Goal: Register for event/course

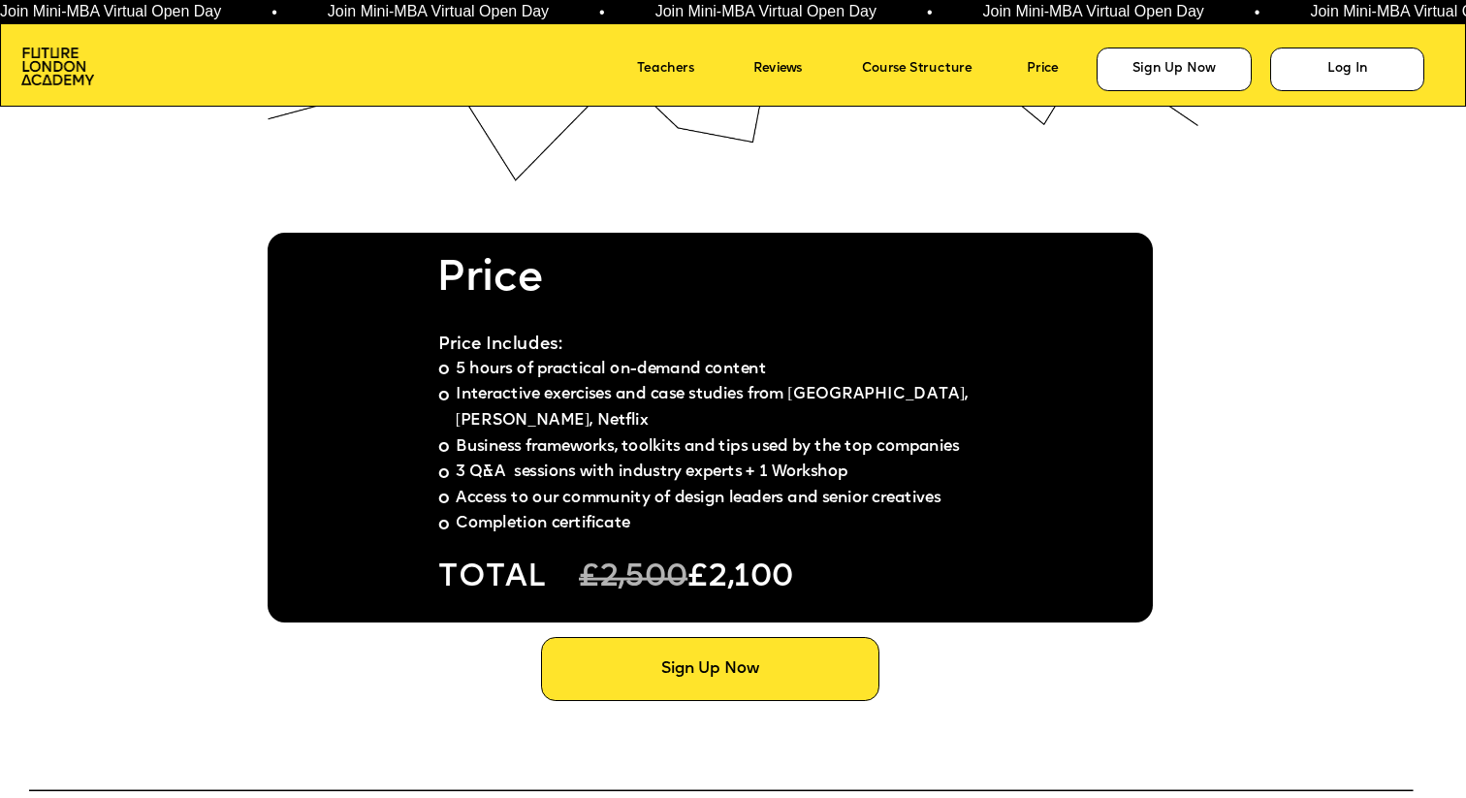
scroll to position [11363, 0]
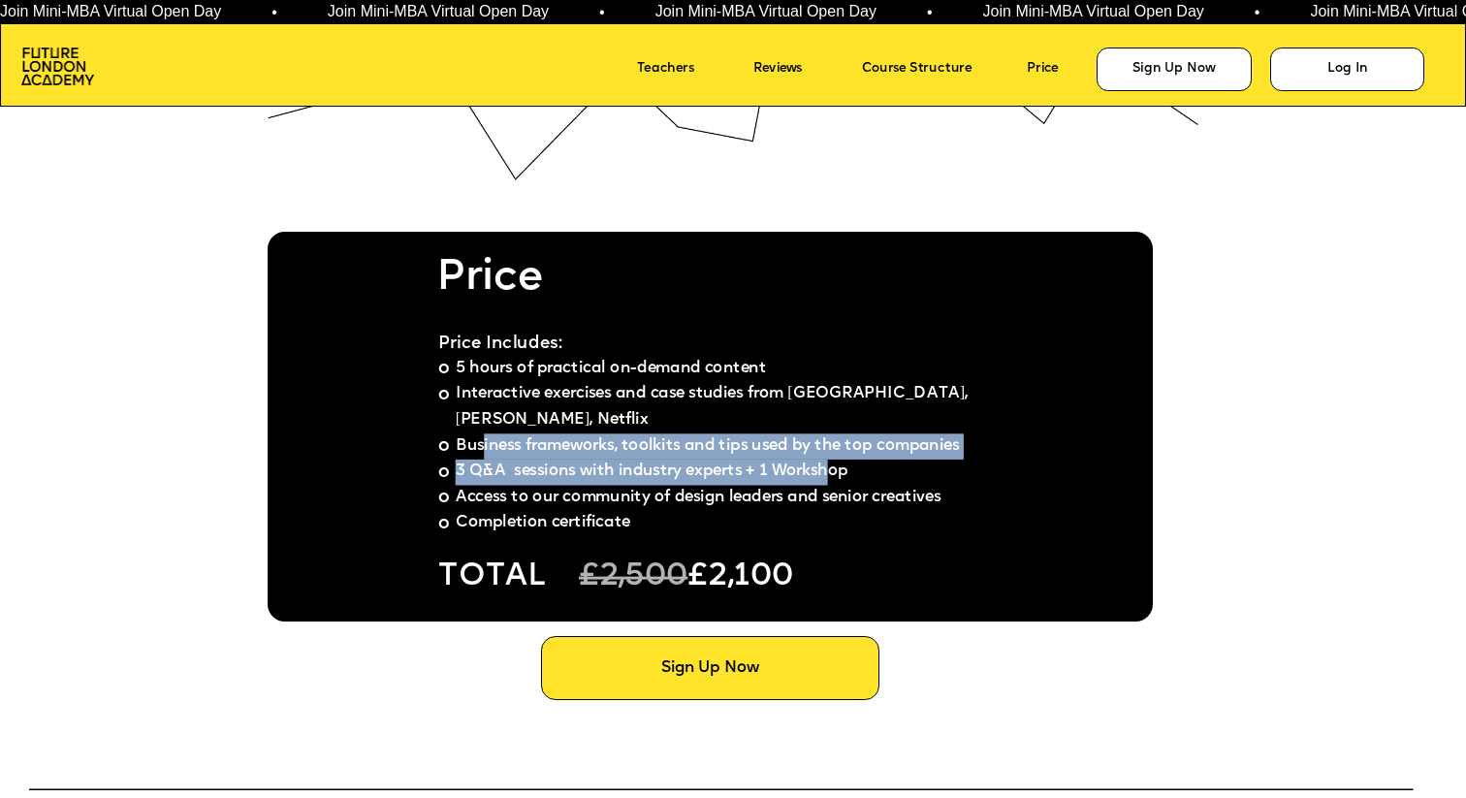
drag, startPoint x: 487, startPoint y: 412, endPoint x: 831, endPoint y: 440, distance: 345.4
click at [833, 440] on ul "5 hours of practical on-demand content Interactive exercises and case studies f…" at bounding box center [712, 447] width 548 height 180
click at [548, 464] on span "3 Q&A sessions with industry experts + 1 Workshop" at bounding box center [652, 472] width 393 height 16
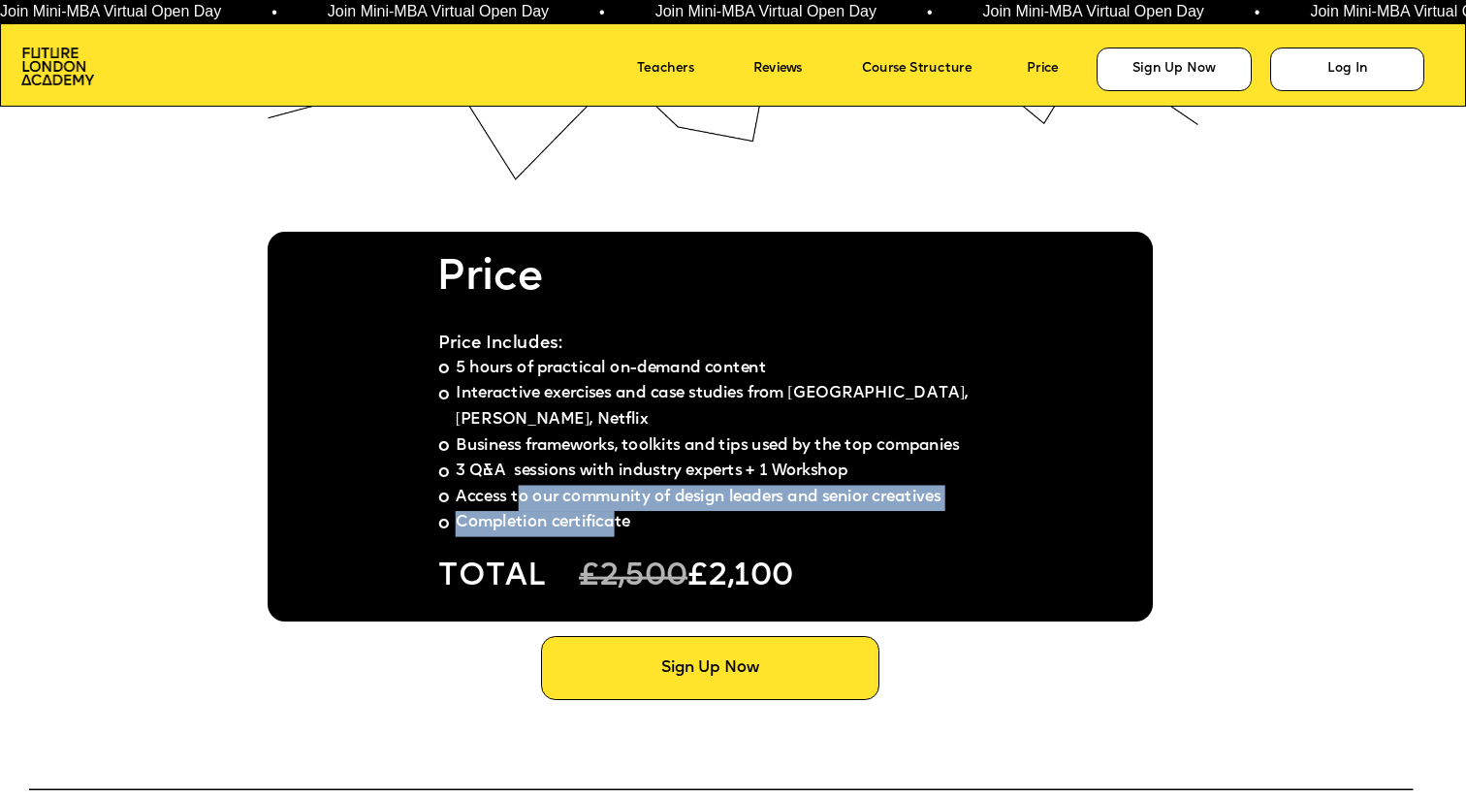
drag, startPoint x: 528, startPoint y: 473, endPoint x: 638, endPoint y: 496, distance: 112.8
click at [624, 495] on ul "5 hours of practical on-demand content Interactive exercises and case studies f…" at bounding box center [712, 447] width 548 height 180
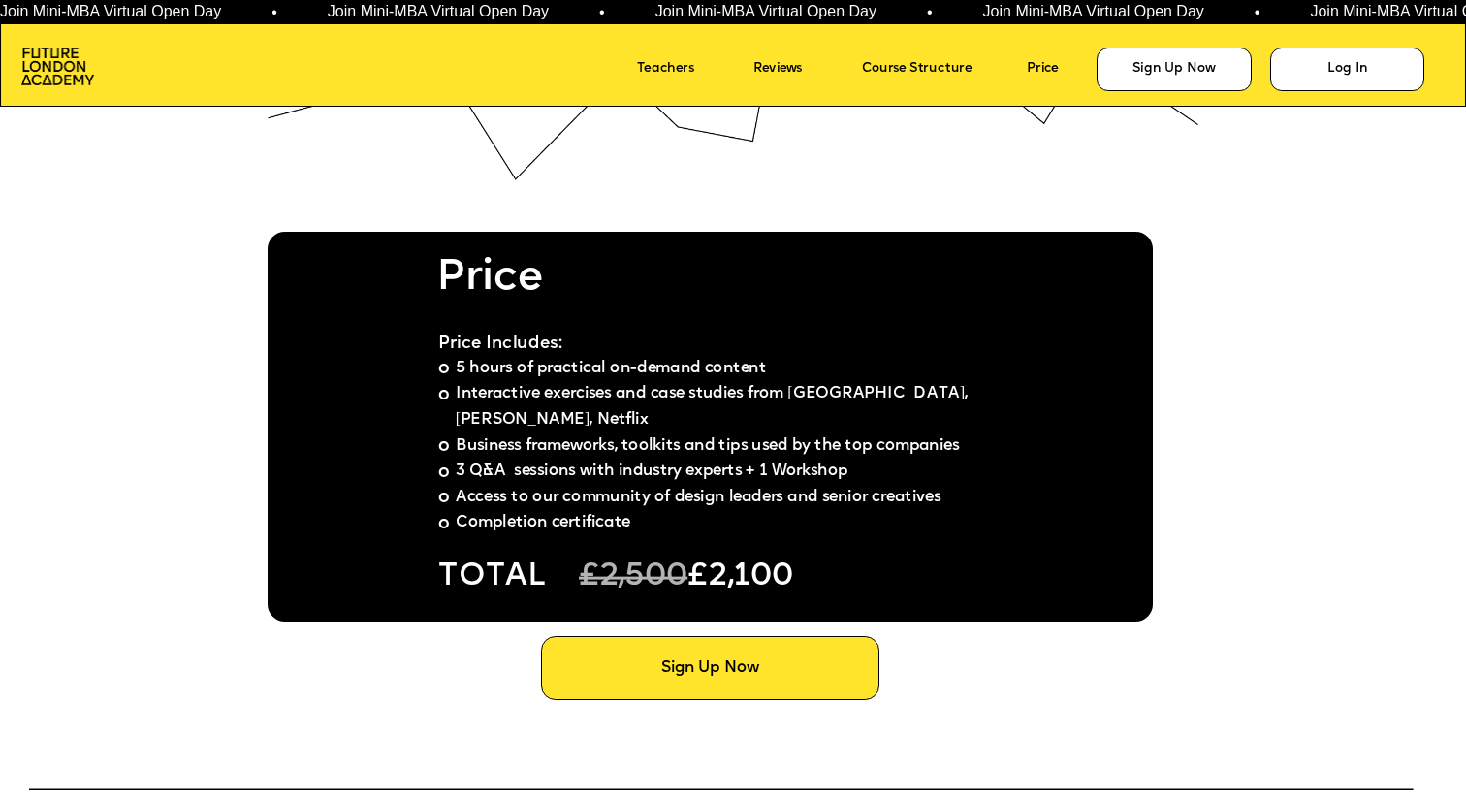
click at [816, 515] on div at bounding box center [710, 427] width 885 height 390
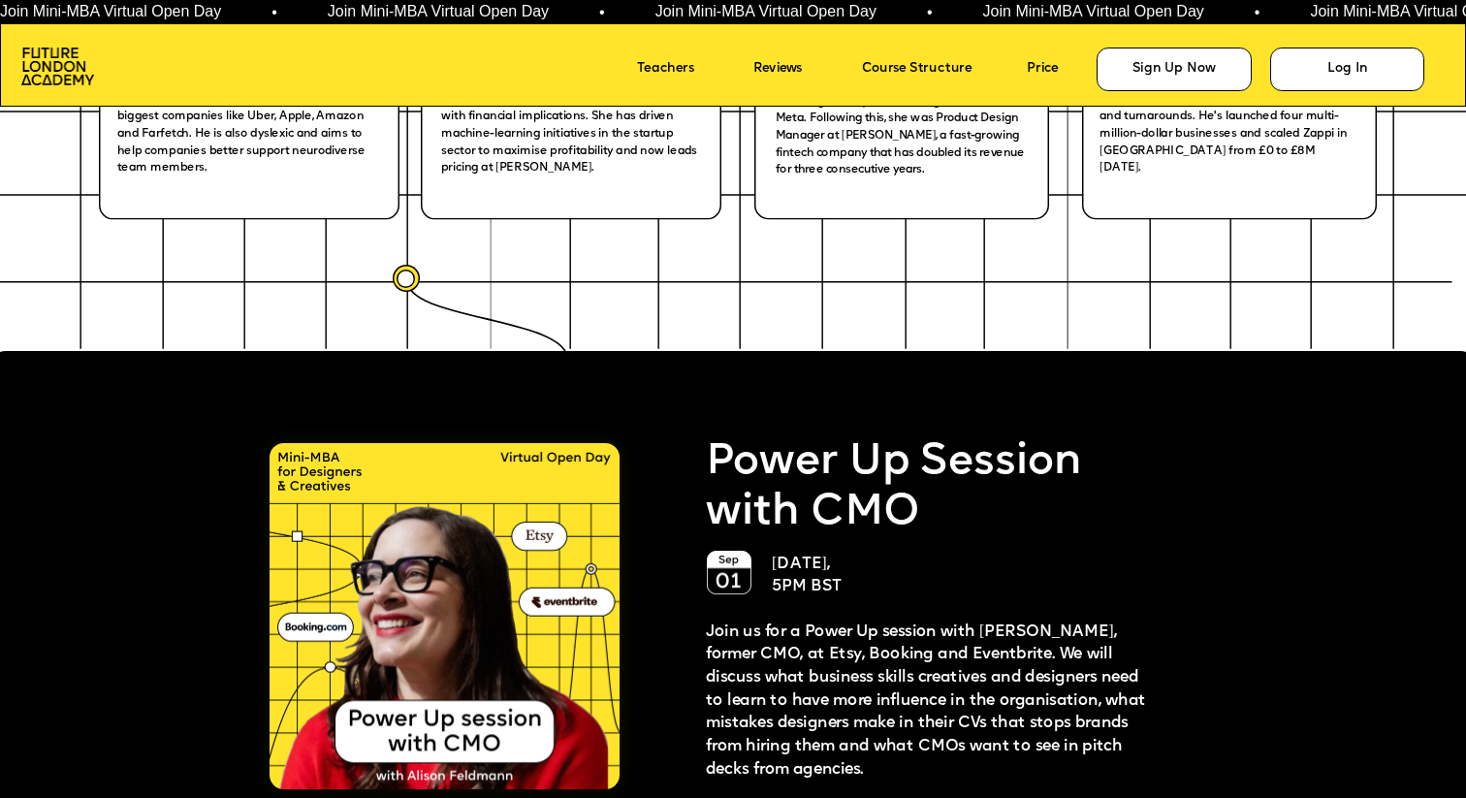
scroll to position [0, 0]
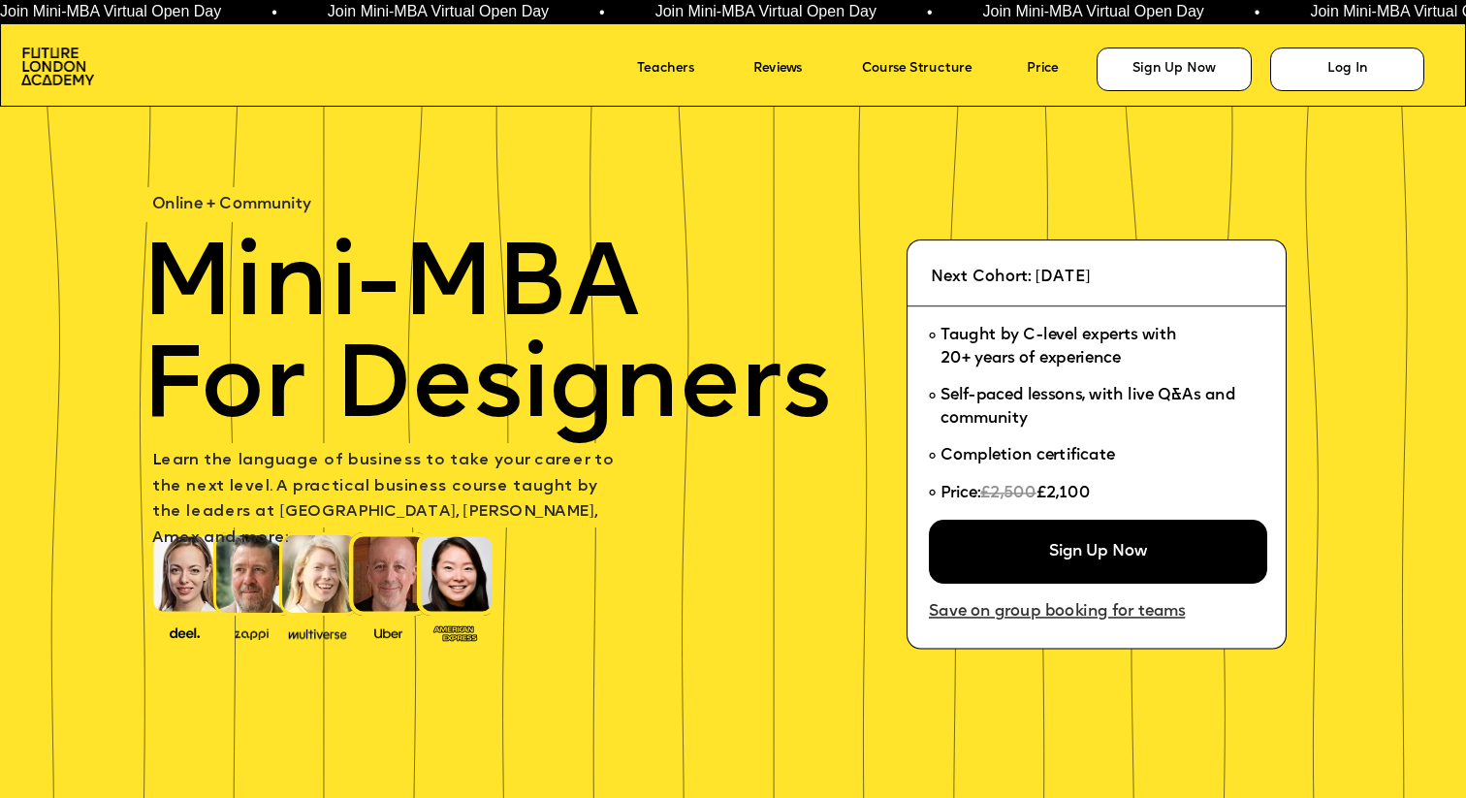
click at [1039, 612] on link "Save on group booking for teams" at bounding box center [1078, 613] width 298 height 30
click at [1037, 60] on link "Price" at bounding box center [1055, 69] width 57 height 27
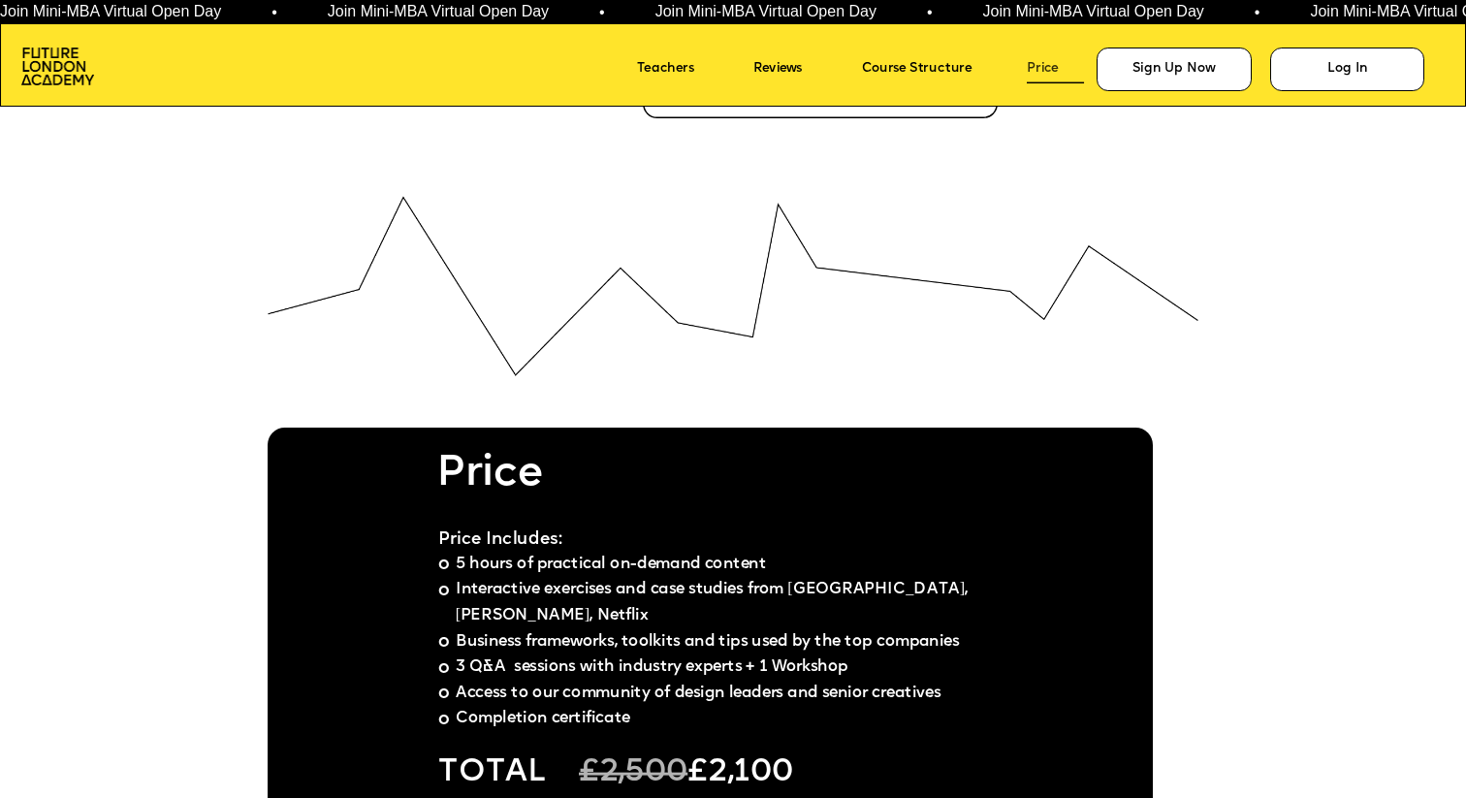
scroll to position [11382, 0]
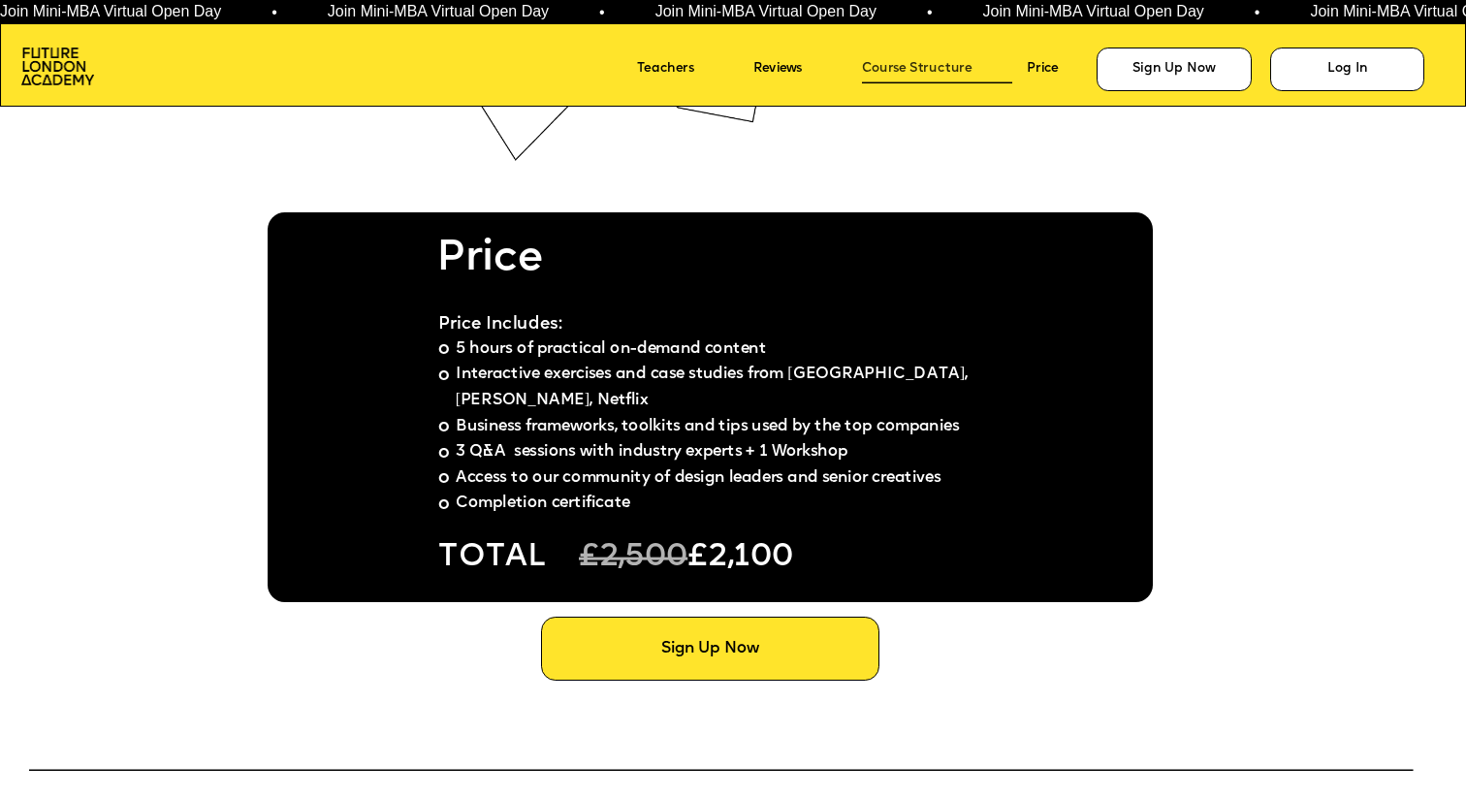
click at [924, 66] on link "Course Structure" at bounding box center [937, 69] width 151 height 27
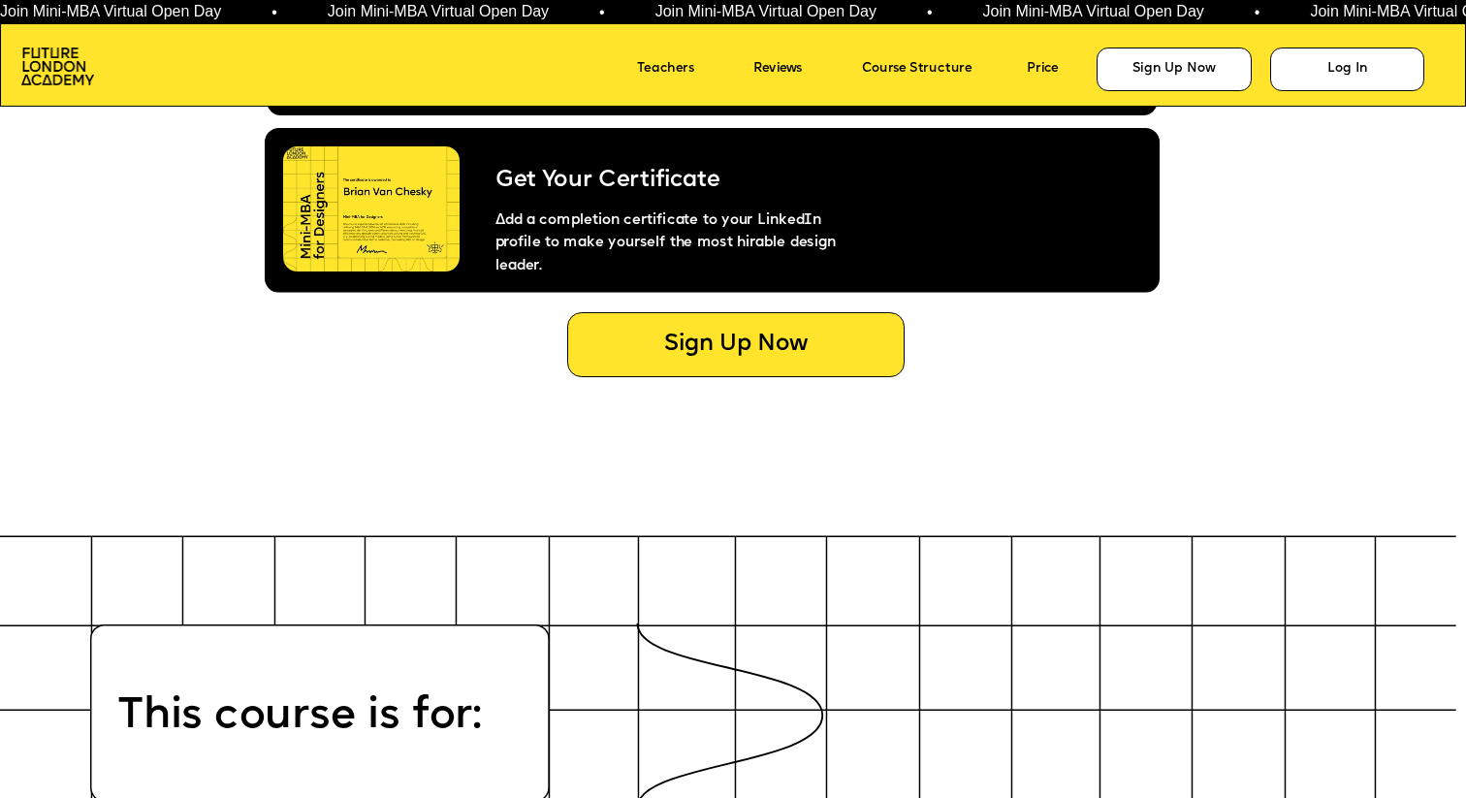
scroll to position [8397, 0]
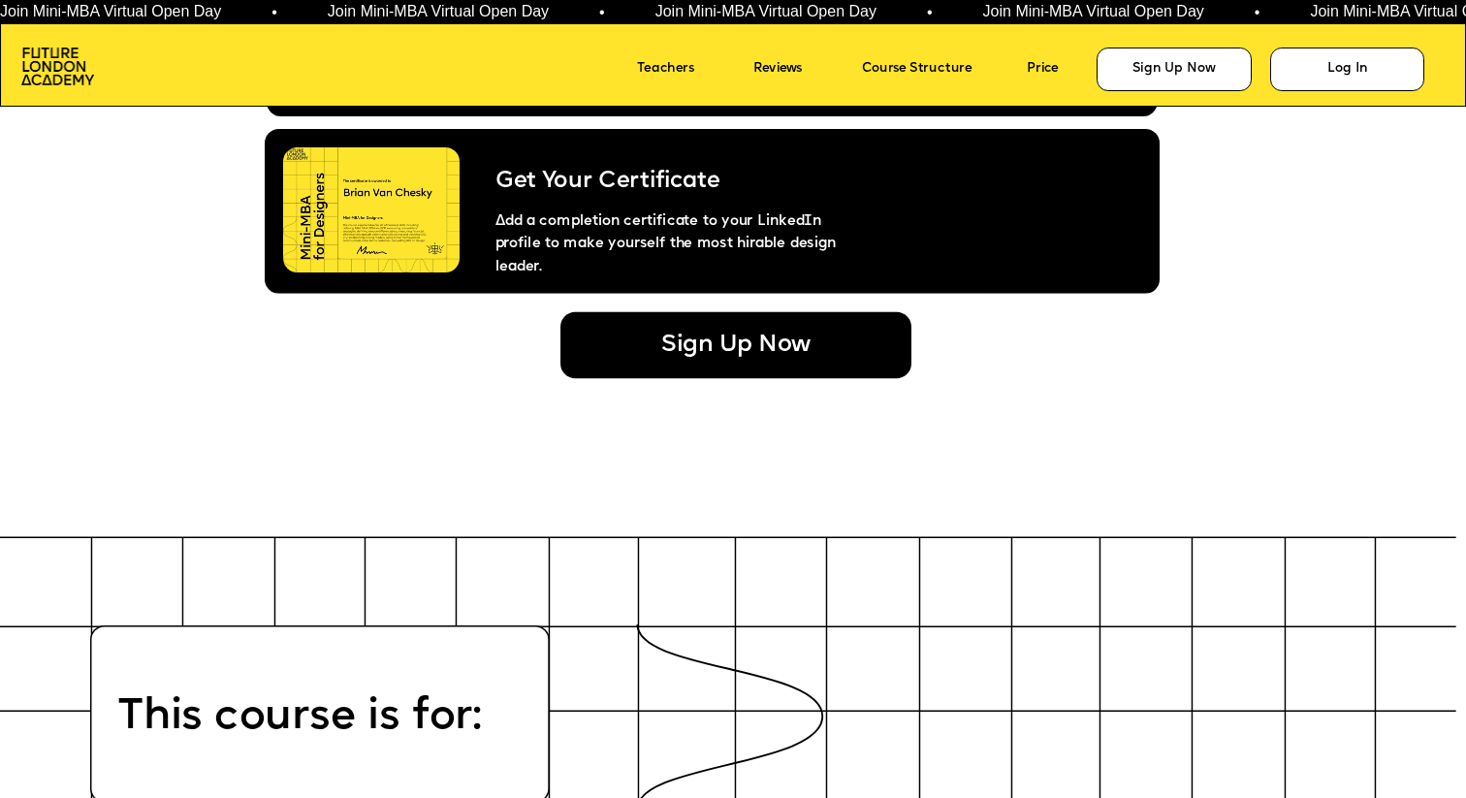
click at [658, 337] on div "Sign Up Now" at bounding box center [735, 345] width 351 height 67
